Goal: Task Accomplishment & Management: Manage account settings

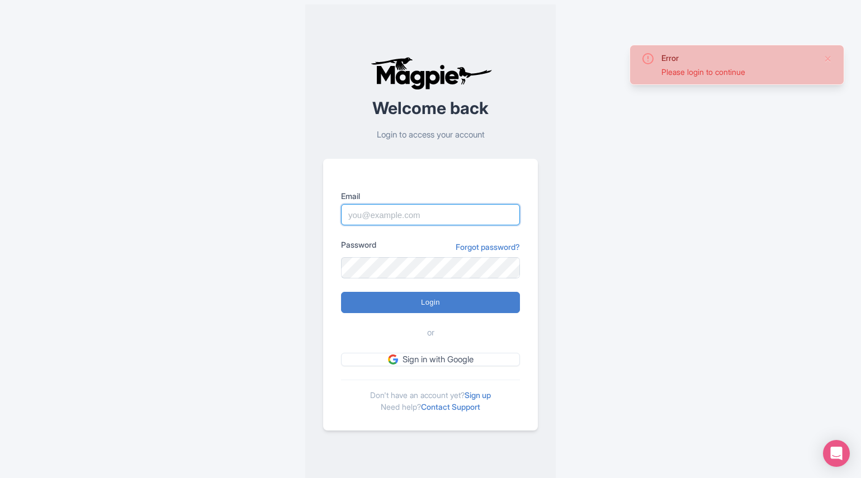
click at [443, 216] on input "Email" at bounding box center [430, 214] width 179 height 21
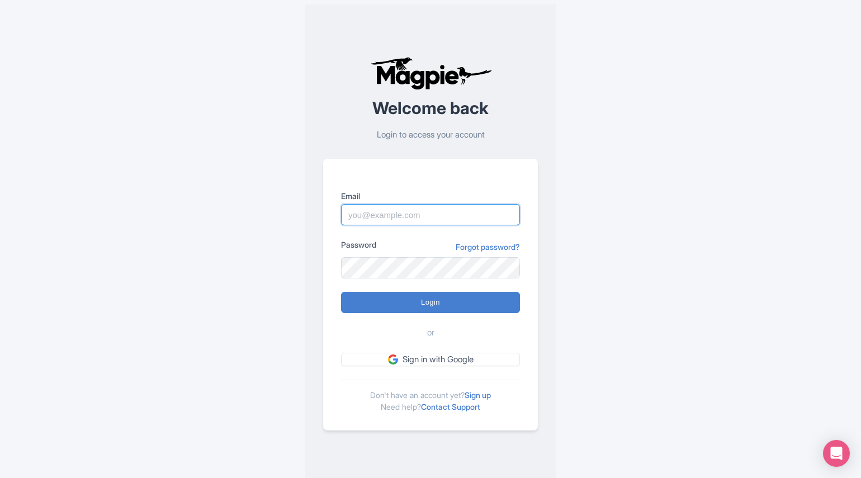
type input "jordanc@argosycruises.com"
type input "Logging in..."
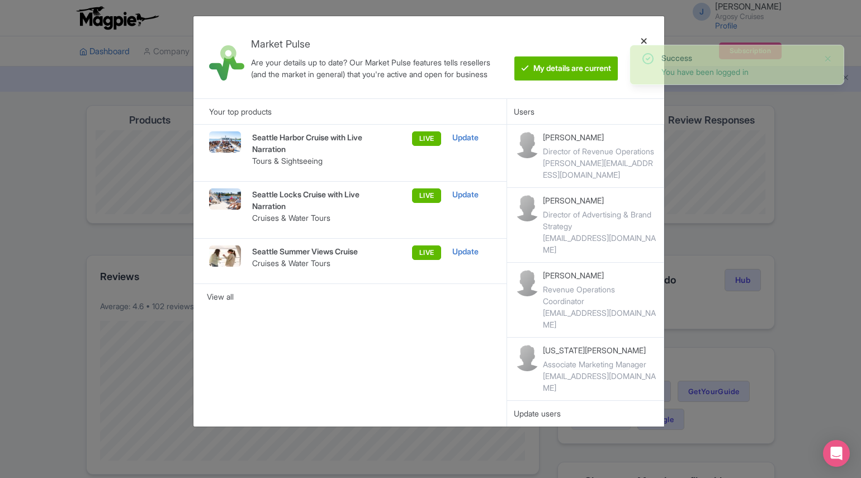
click at [644, 38] on div at bounding box center [644, 57] width 27 height 64
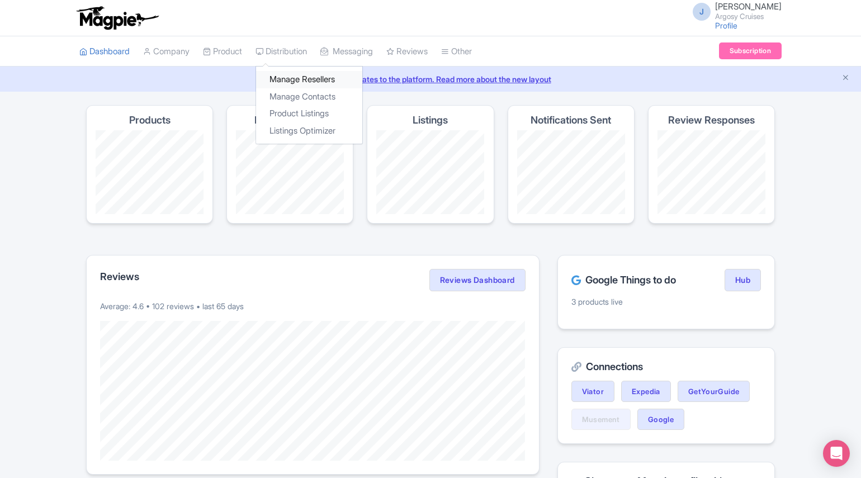
click at [299, 83] on link "Manage Resellers" at bounding box center [309, 79] width 106 height 17
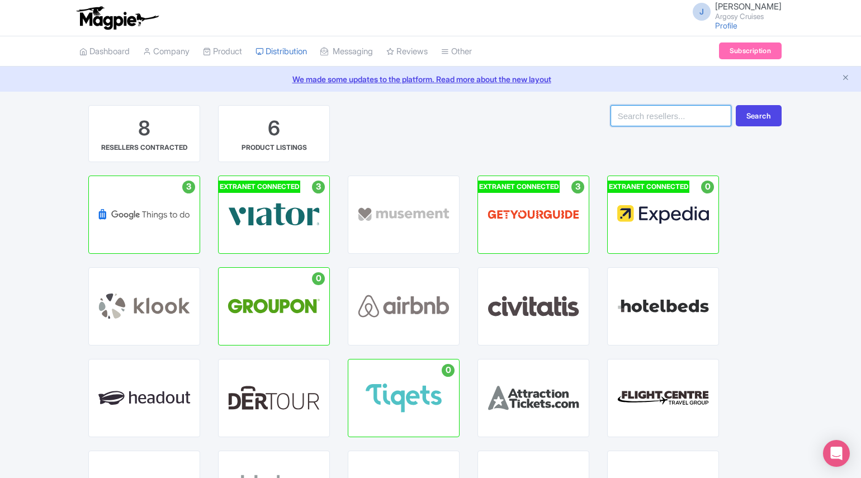
click at [715, 119] on input "search" at bounding box center [671, 115] width 121 height 21
type input "fever"
click at [736, 105] on button "Search" at bounding box center [759, 115] width 46 height 21
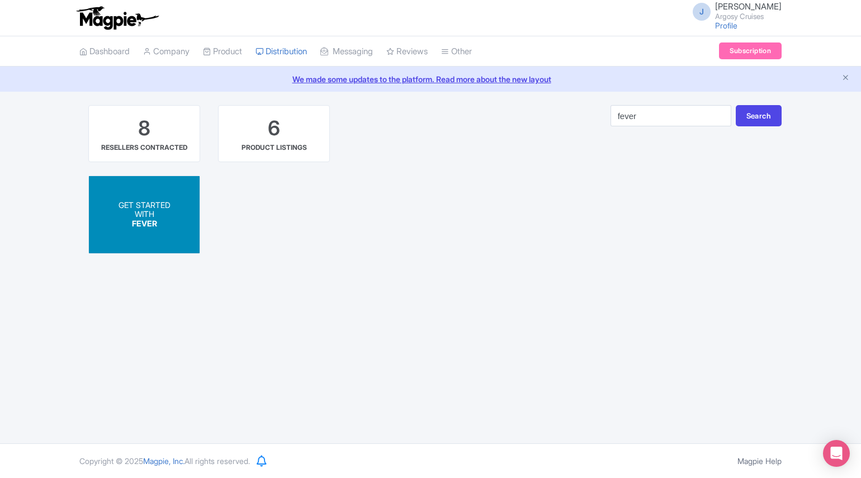
click at [159, 208] on span "GET STARTED" at bounding box center [145, 205] width 52 height 10
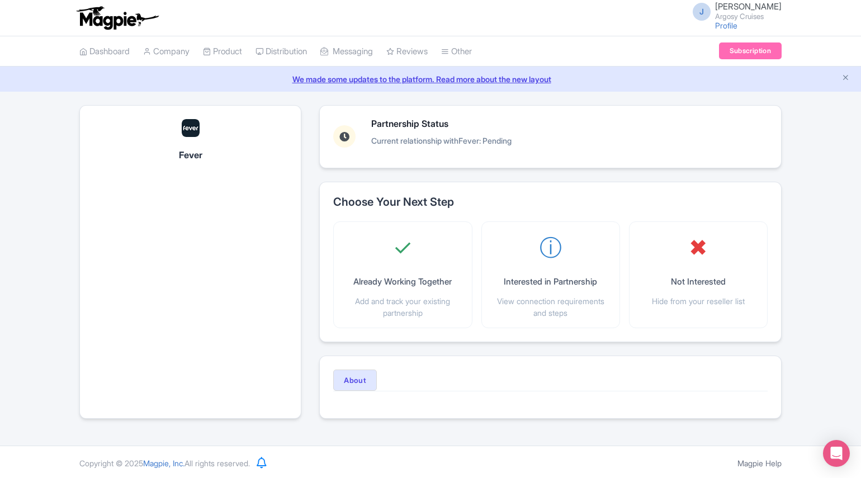
click at [802, 223] on div "Fever Partnership Status Current relationship with Fever : Pending Choose Your …" at bounding box center [430, 268] width 861 height 327
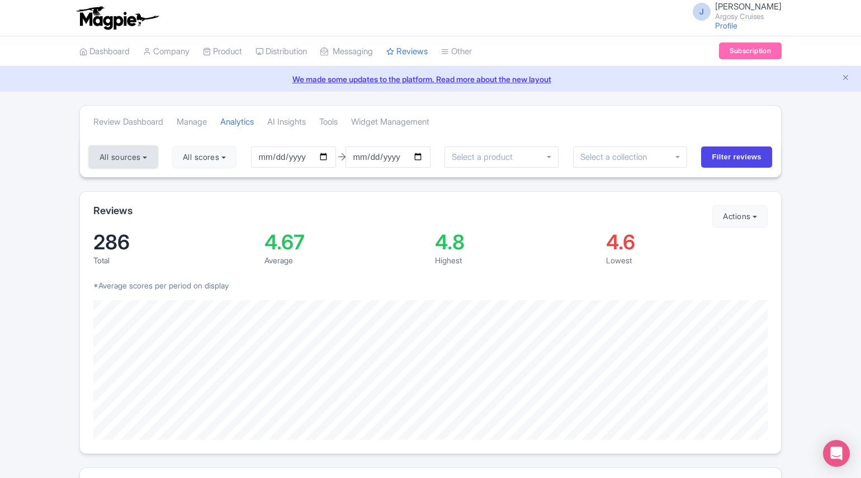
click at [130, 156] on button "All sources" at bounding box center [123, 157] width 69 height 22
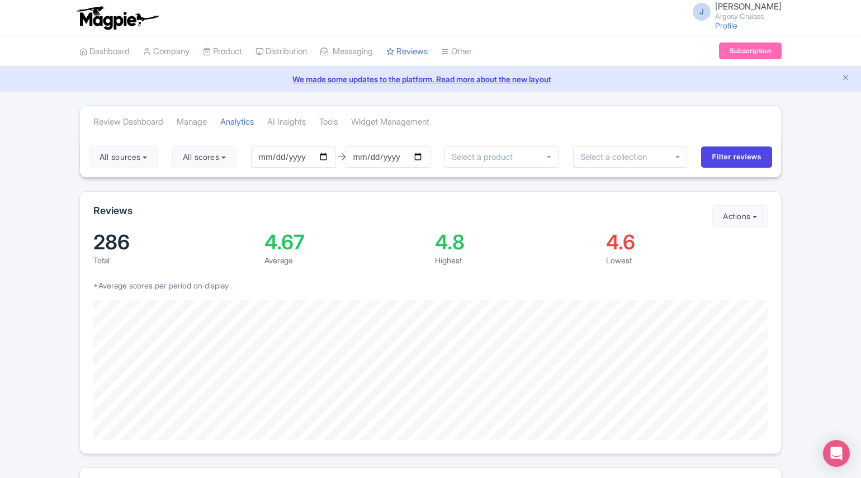
click at [483, 161] on input "select-one" at bounding box center [485, 157] width 67 height 10
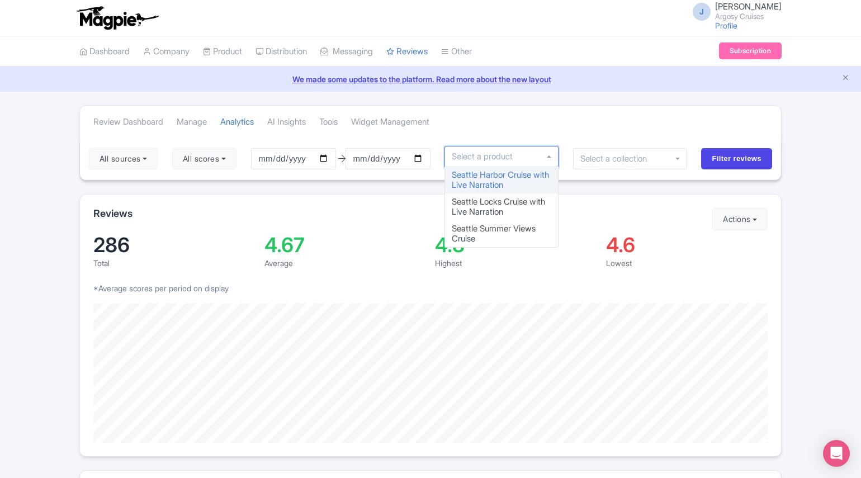
click at [485, 132] on div "Review Dashboard Manage Analytics AI Insights Tools Widget Management" at bounding box center [430, 121] width 701 height 31
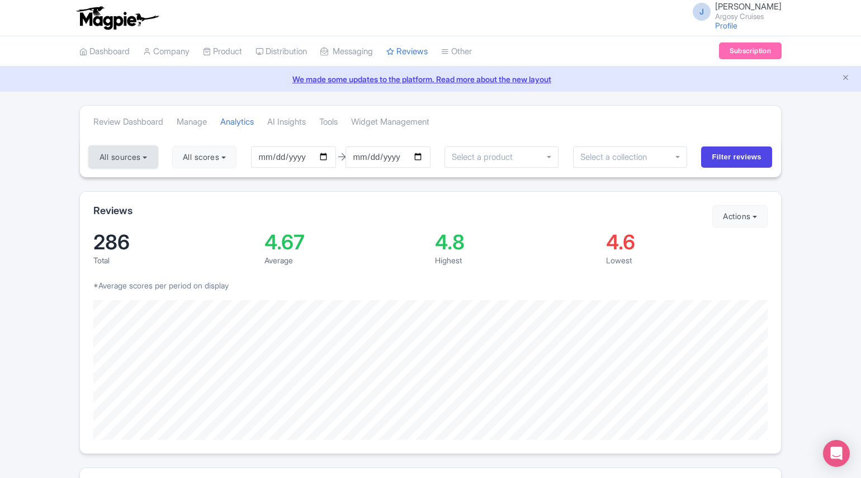
click at [134, 152] on button "All sources" at bounding box center [123, 157] width 69 height 22
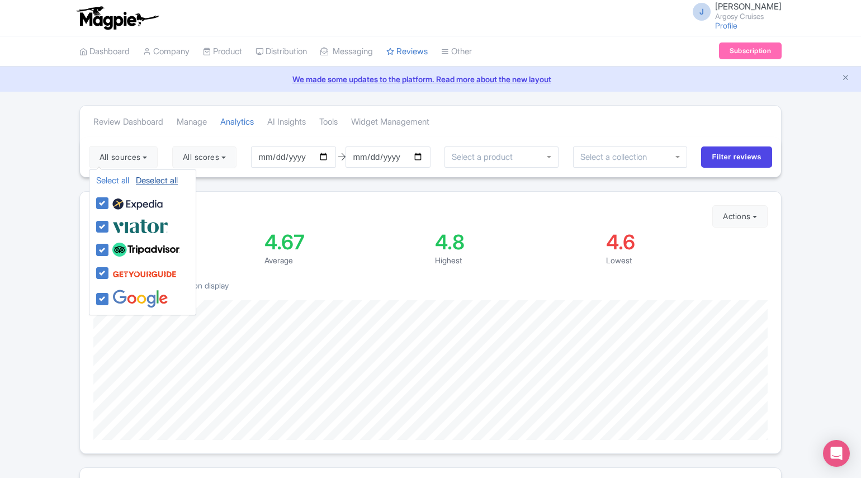
click at [169, 177] on link "Deselect all" at bounding box center [157, 180] width 42 height 11
checkbox input "false"
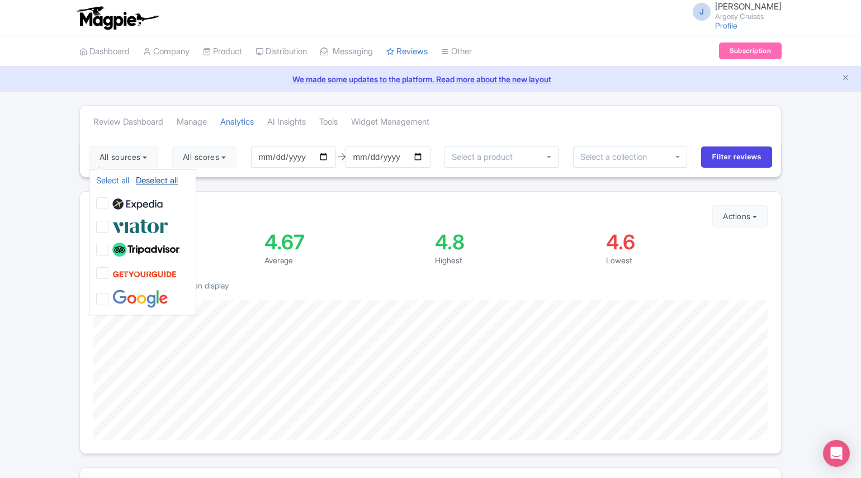
checkbox input "false"
click at [158, 138] on div "All sources Select all Deselect all Select all Deselect all Argosy Cruises Sele…" at bounding box center [430, 157] width 701 height 40
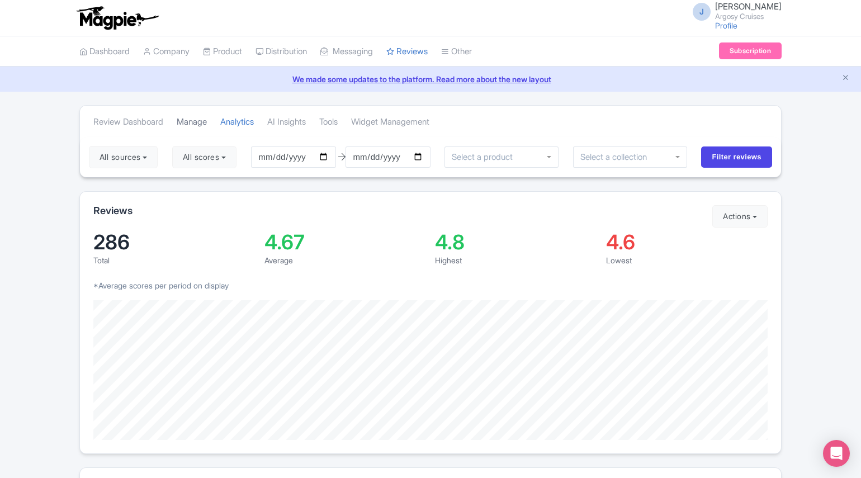
click at [200, 125] on link "Manage" at bounding box center [192, 122] width 30 height 31
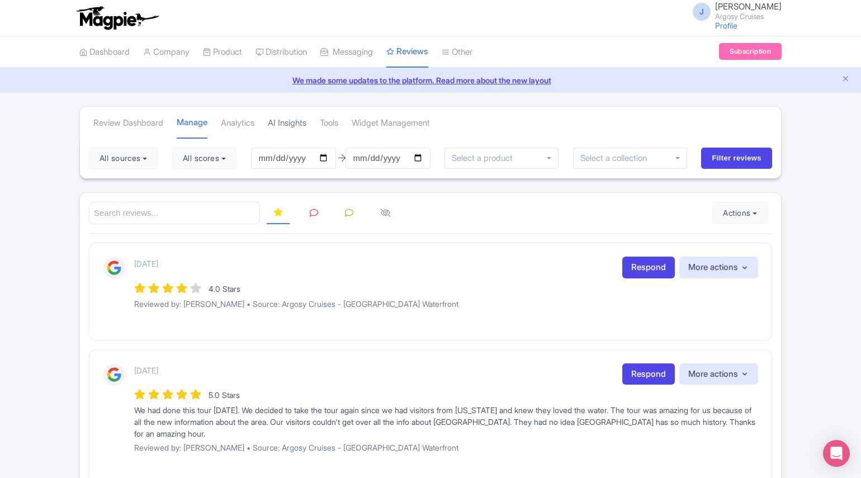
click at [279, 128] on link "AI Insights" at bounding box center [287, 123] width 39 height 31
click at [249, 119] on link "Analytics" at bounding box center [238, 123] width 34 height 31
click at [251, 121] on link "Analytics" at bounding box center [238, 123] width 34 height 31
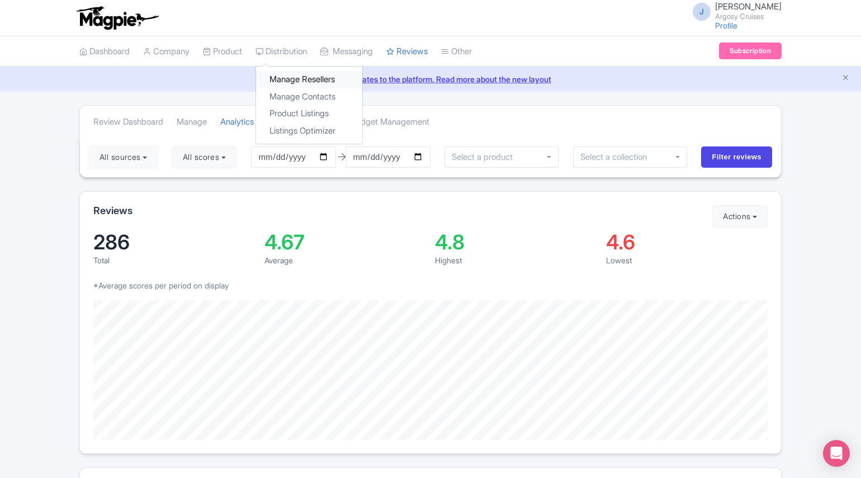
click at [307, 78] on link "Manage Resellers" at bounding box center [309, 79] width 106 height 17
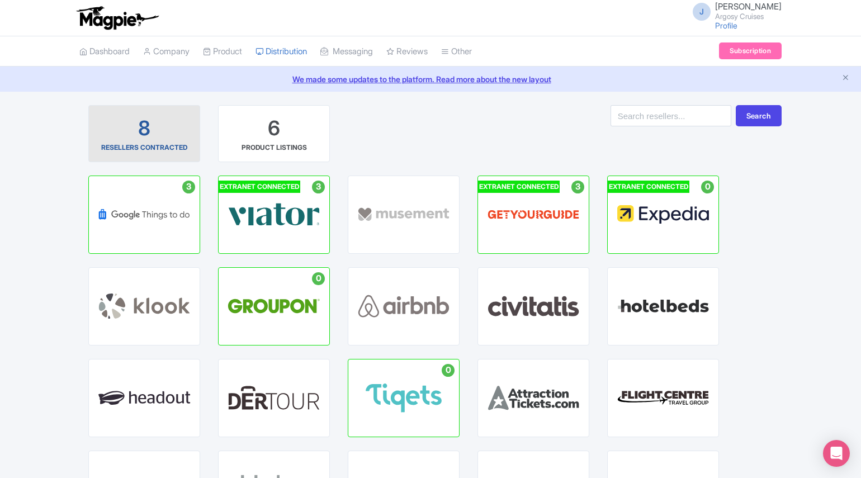
click at [161, 145] on div "RESELLERS CONTRACTED" at bounding box center [144, 148] width 86 height 10
click at [127, 120] on div "8 RESELLERS CONTRACTED" at bounding box center [144, 134] width 93 height 38
click at [140, 125] on div "8" at bounding box center [144, 129] width 12 height 28
click at [138, 121] on div "8" at bounding box center [144, 129] width 12 height 28
click at [116, 53] on link "Dashboard" at bounding box center [104, 51] width 50 height 31
